Goal: Task Accomplishment & Management: Manage account settings

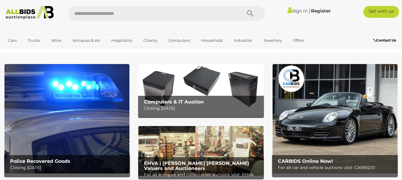
click at [296, 11] on link "Sign In" at bounding box center [297, 11] width 20 height 6
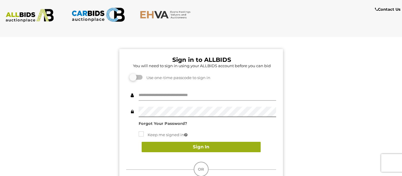
type input "**********"
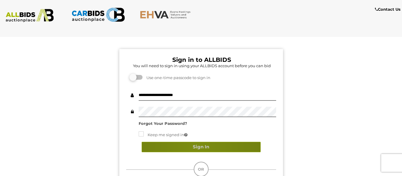
click at [196, 147] on button "Sign In" at bounding box center [201, 147] width 119 height 10
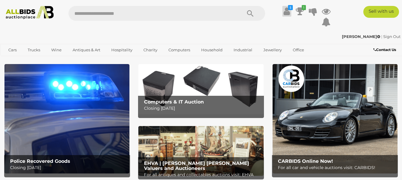
click at [287, 10] on icon at bounding box center [286, 11] width 6 height 11
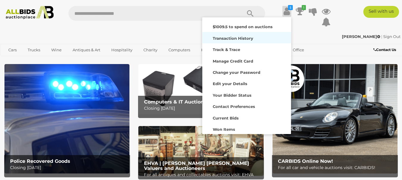
click at [227, 39] on strong "Transaction History" at bounding box center [233, 38] width 40 height 5
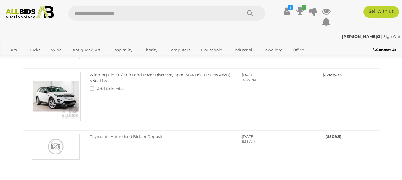
scroll to position [149, 0]
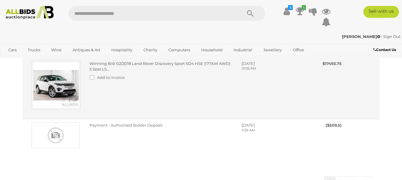
click at [100, 69] on link "Winning Bid: 02/2018 Land Rover Discovery Sport SD4 HSE (177kW AWD) 5 Seat L5..." at bounding box center [159, 66] width 141 height 10
